Goal: Information Seeking & Learning: Learn about a topic

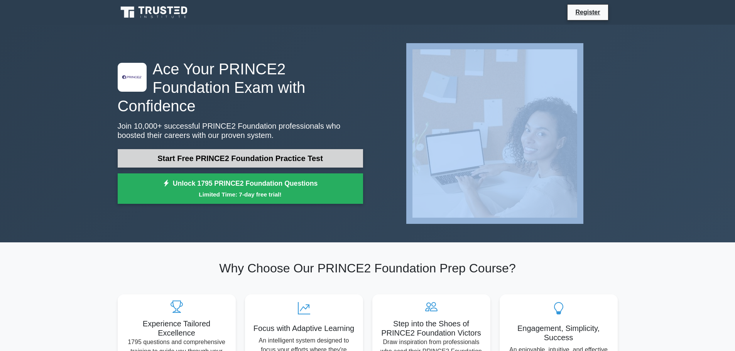
click at [215, 155] on link "Start Free PRINCE2 Foundation Practice Test" at bounding box center [240, 158] width 245 height 19
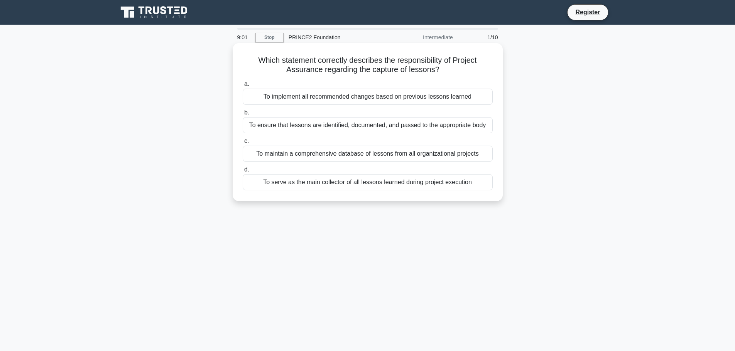
click at [308, 184] on div "To serve as the main collector of all lessons learned during project execution" at bounding box center [368, 182] width 250 height 16
click at [243, 172] on input "d. To serve as the main collector of all lessons learned during project executi…" at bounding box center [243, 169] width 0 height 5
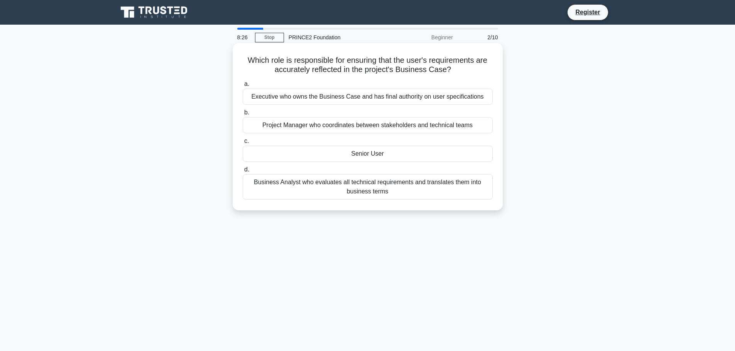
click at [365, 155] on div "Senior User" at bounding box center [368, 154] width 250 height 16
click at [243, 144] on input "c. Senior User" at bounding box center [243, 141] width 0 height 5
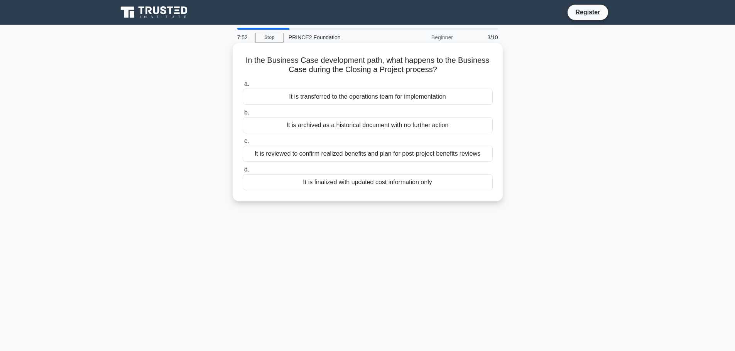
click at [375, 156] on div "It is reviewed to confirm realized benefits and plan for post-project benefits …" at bounding box center [368, 154] width 250 height 16
click at [243, 144] on input "c. It is reviewed to confirm realized benefits and plan for post-project benefi…" at bounding box center [243, 141] width 0 height 5
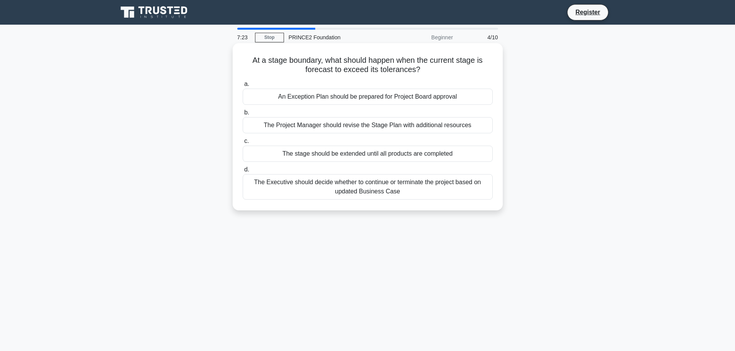
click at [380, 96] on div "An Exception Plan should be prepared for Project Board approval" at bounding box center [368, 97] width 250 height 16
click at [243, 87] on input "a. An Exception Plan should be prepared for Project Board approval" at bounding box center [243, 84] width 0 height 5
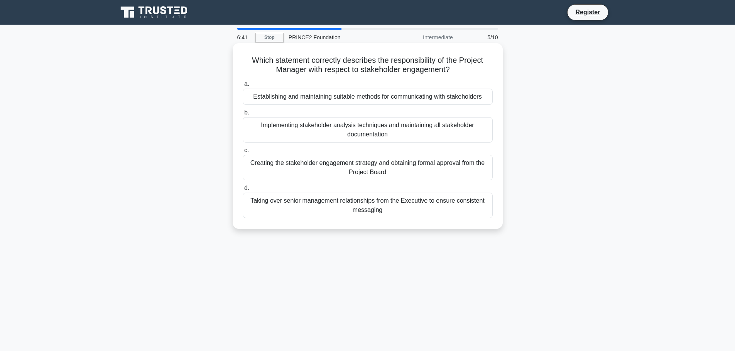
click at [381, 100] on div "Establishing and maintaining suitable methods for communicating with stakeholde…" at bounding box center [368, 97] width 250 height 16
click at [243, 87] on input "a. Establishing and maintaining suitable methods for communicating with stakeho…" at bounding box center [243, 84] width 0 height 5
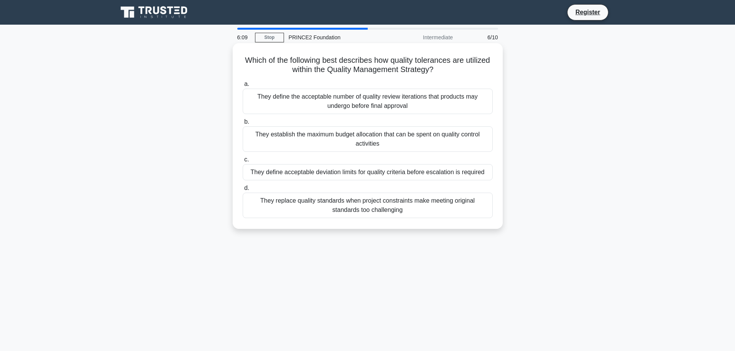
click at [412, 176] on div "They define acceptable deviation limits for quality criteria before escalation …" at bounding box center [368, 172] width 250 height 16
click at [243, 162] on input "c. They define acceptable deviation limits for quality criteria before escalati…" at bounding box center [243, 159] width 0 height 5
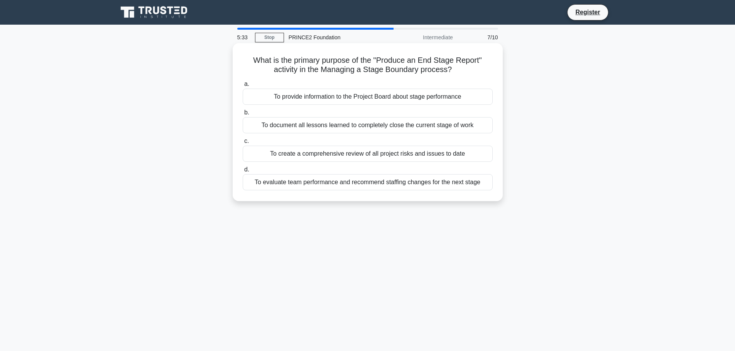
click at [365, 100] on div "To provide information to the Project Board about stage performance" at bounding box center [368, 97] width 250 height 16
click at [243, 87] on input "a. To provide information to the Project Board about stage performance" at bounding box center [243, 84] width 0 height 5
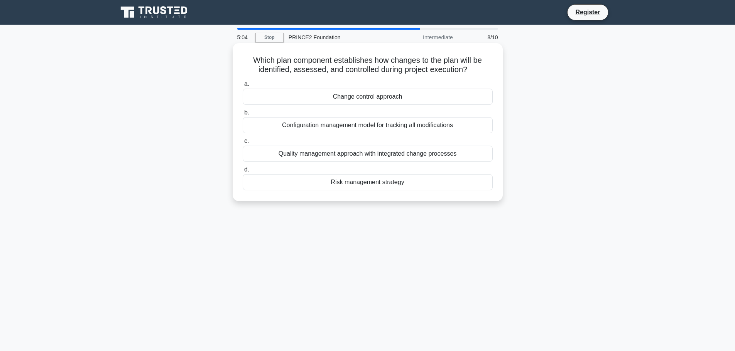
click at [359, 96] on div "Change control approach" at bounding box center [368, 97] width 250 height 16
click at [243, 87] on input "a. Change control approach" at bounding box center [243, 84] width 0 height 5
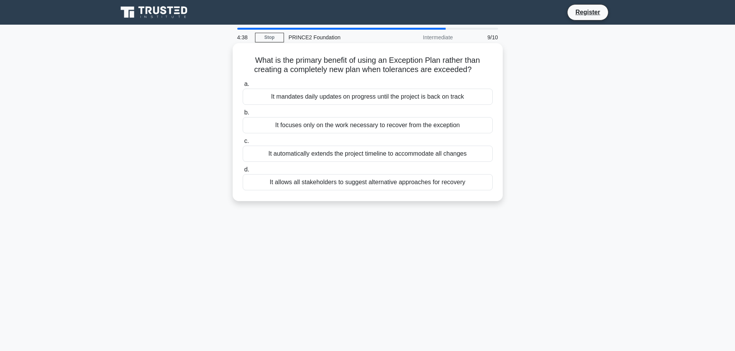
click at [329, 182] on div "It allows all stakeholders to suggest alternative approaches for recovery" at bounding box center [368, 182] width 250 height 16
click at [243, 172] on input "d. It allows all stakeholders to suggest alternative approaches for recovery" at bounding box center [243, 169] width 0 height 5
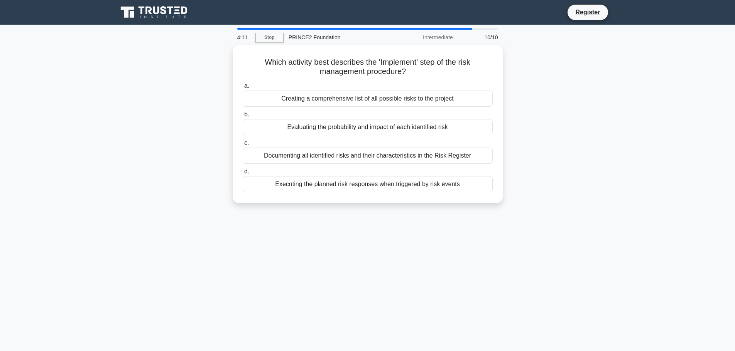
click at [329, 182] on div "Executing the planned risk responses when triggered by risk events" at bounding box center [368, 184] width 250 height 16
click at [243, 174] on input "d. Executing the planned risk responses when triggered by risk events" at bounding box center [243, 171] width 0 height 5
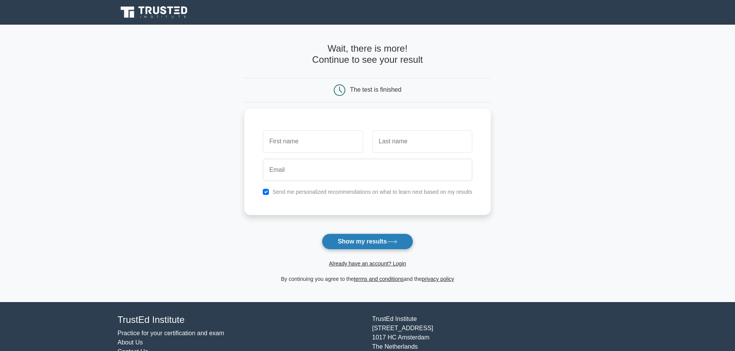
click at [376, 240] on button "Show my results" at bounding box center [367, 242] width 91 height 16
click at [319, 139] on input "text" at bounding box center [313, 139] width 100 height 22
click at [388, 143] on input "text" at bounding box center [422, 139] width 100 height 22
click at [317, 145] on input "text" at bounding box center [313, 139] width 100 height 22
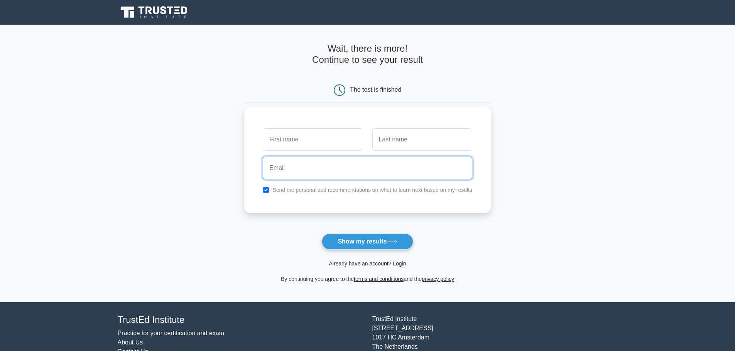
click at [304, 170] on input "email" at bounding box center [367, 168] width 209 height 22
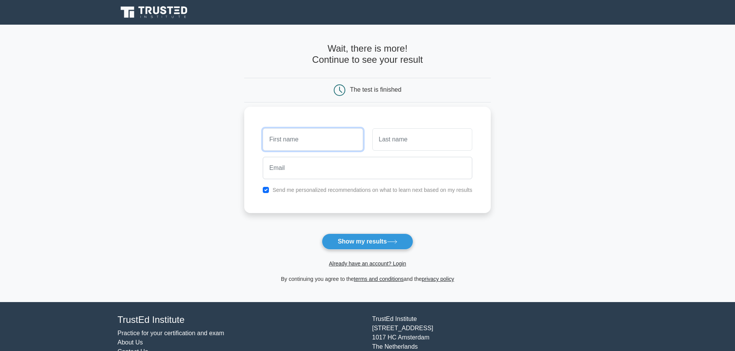
click at [277, 141] on input "text" at bounding box center [313, 139] width 100 height 22
click at [368, 243] on button "Show my results" at bounding box center [367, 242] width 91 height 16
click at [306, 143] on input "text" at bounding box center [313, 139] width 100 height 22
